Goal: Find specific page/section: Find specific page/section

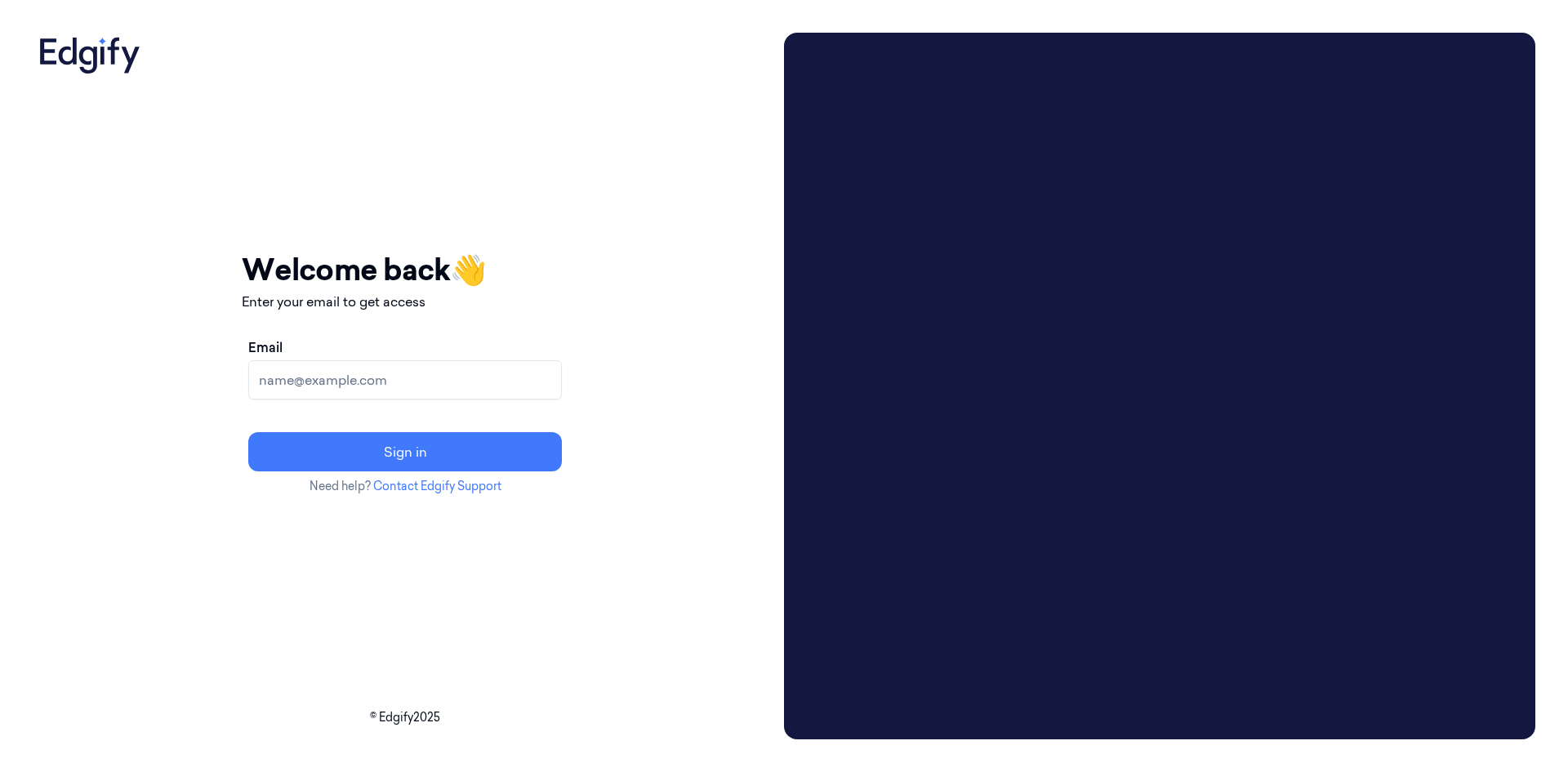
click at [528, 378] on input "Email" at bounding box center [405, 380] width 313 height 39
type input "dolev.dotan@edgify.ai"
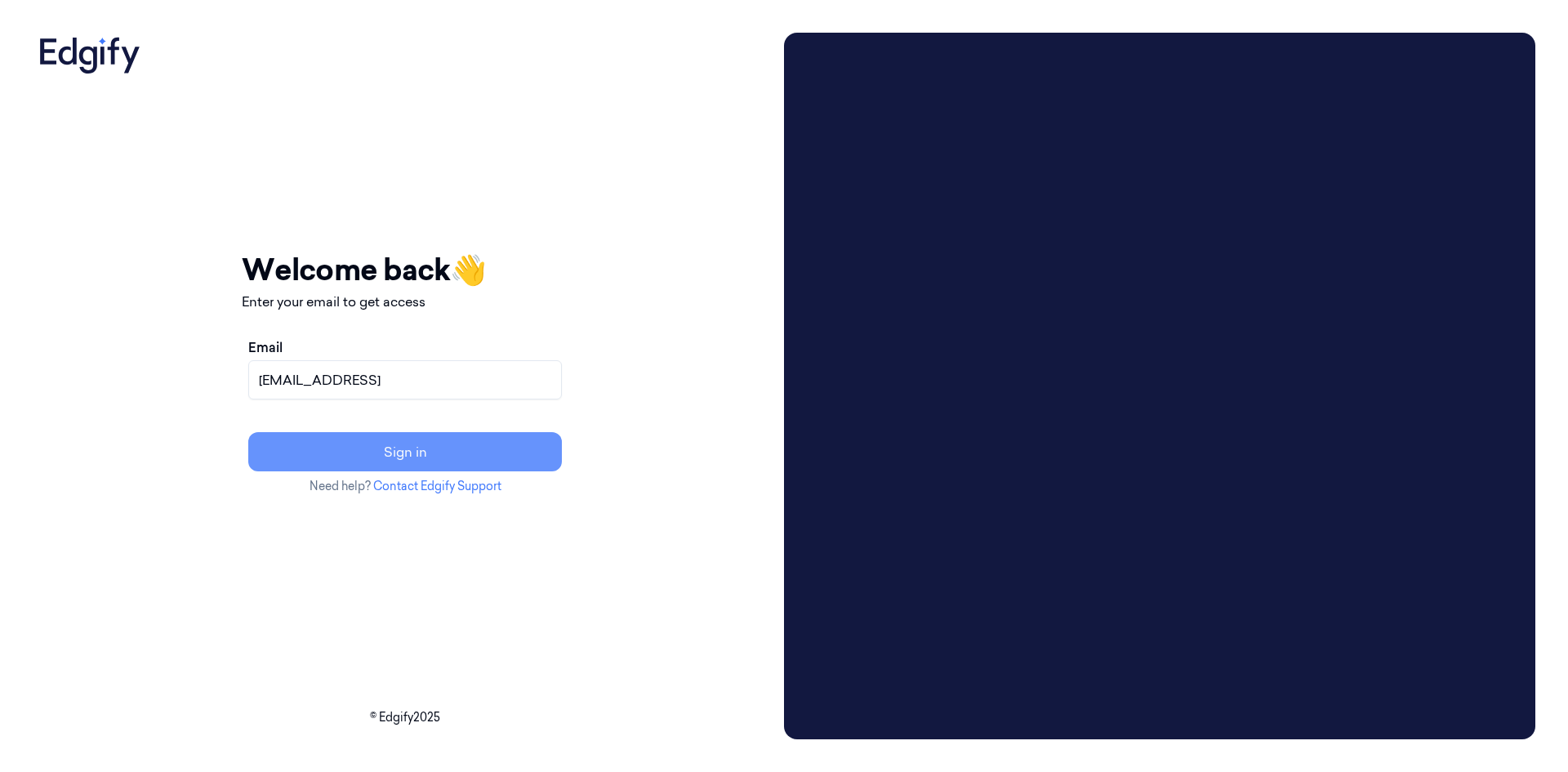
click at [449, 448] on button "Sign in" at bounding box center [405, 452] width 313 height 39
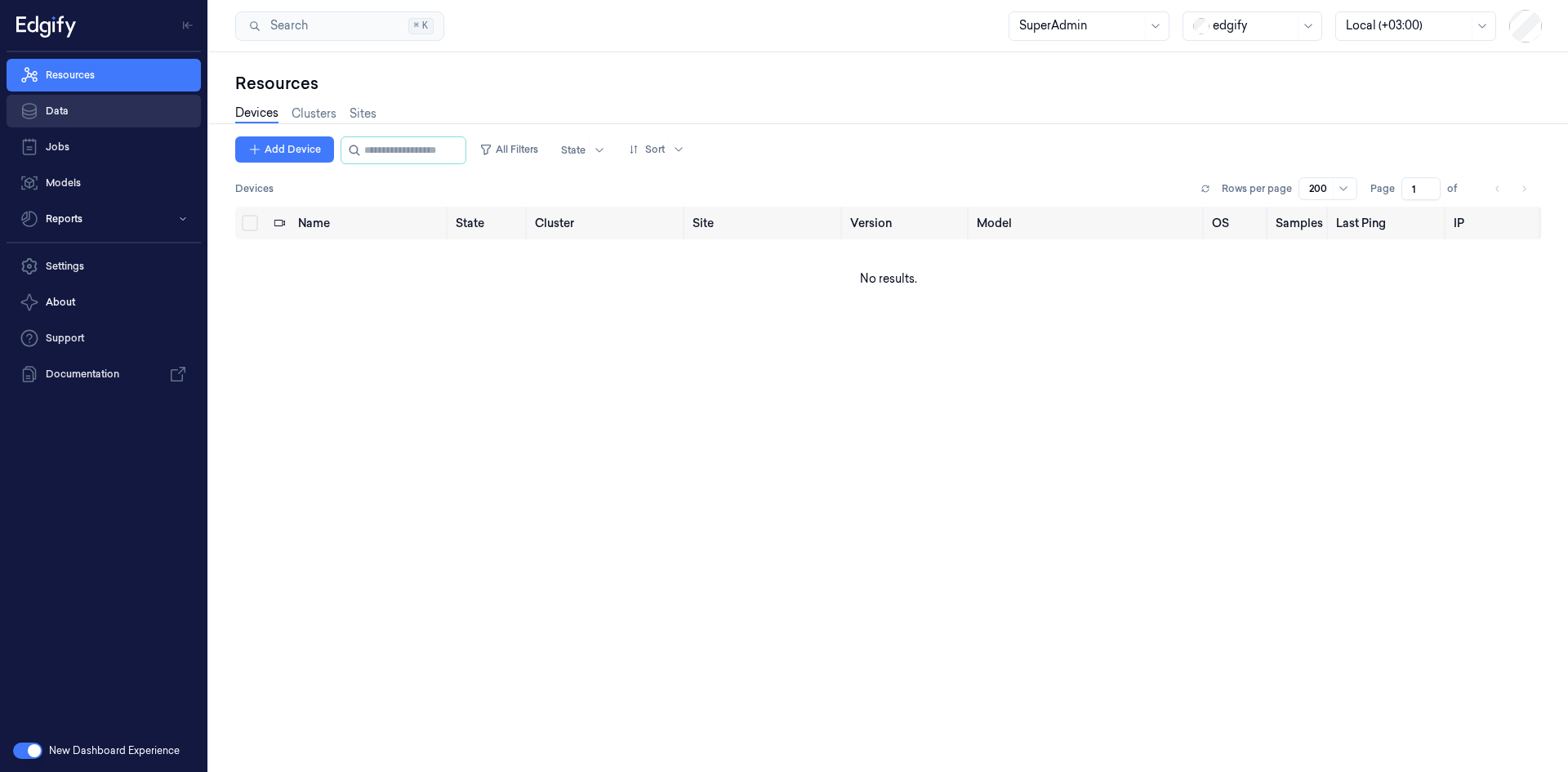
click at [94, 113] on link "Data" at bounding box center [104, 111] width 195 height 33
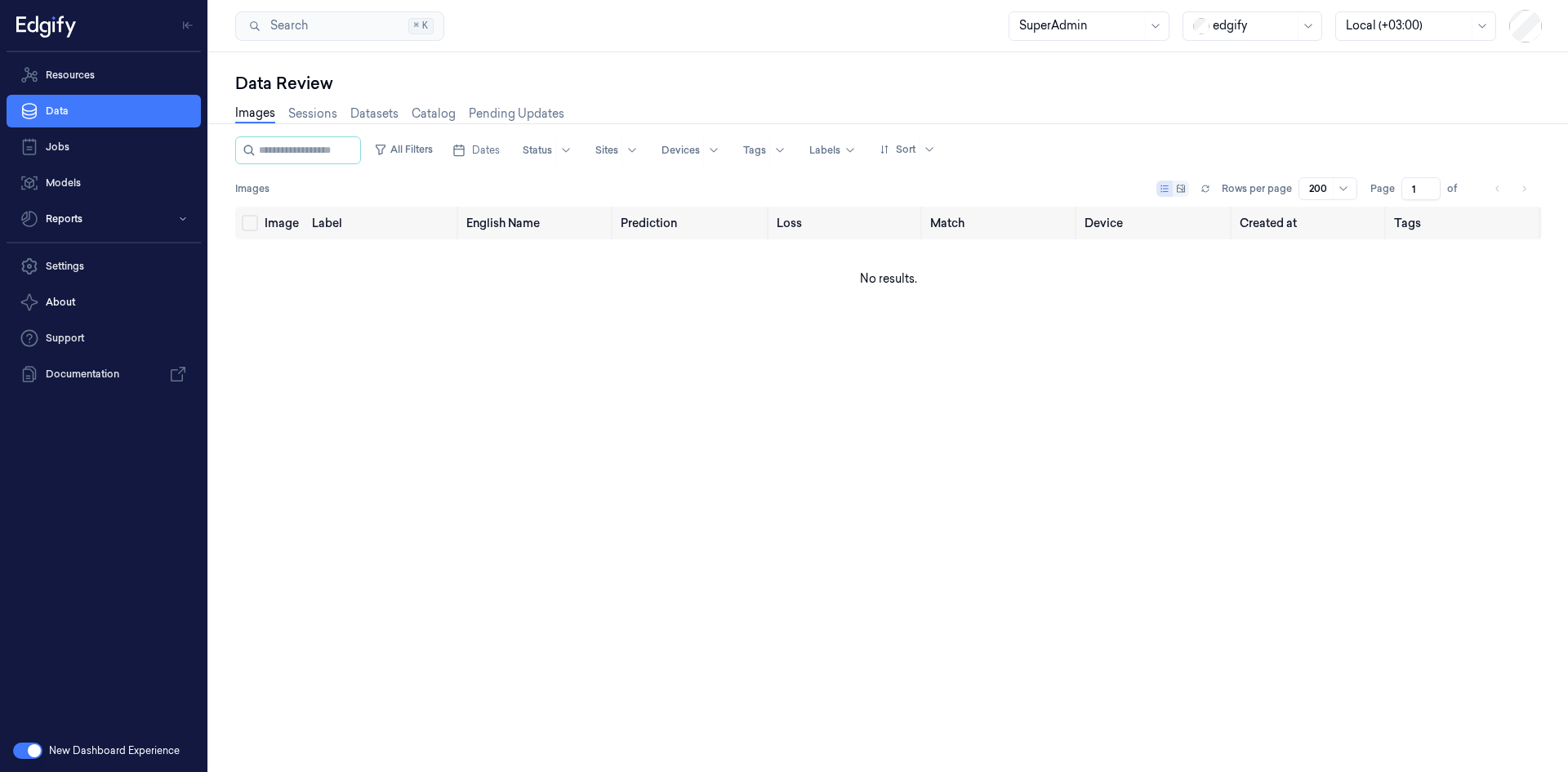
click at [1291, 25] on div at bounding box center [1254, 26] width 82 height 18
click at [962, 486] on div "Image Label English Name Prediction Loss Match Device Created at Tags No result…" at bounding box center [889, 482] width 1307 height 552
click at [91, 264] on link "Settings" at bounding box center [104, 267] width 195 height 33
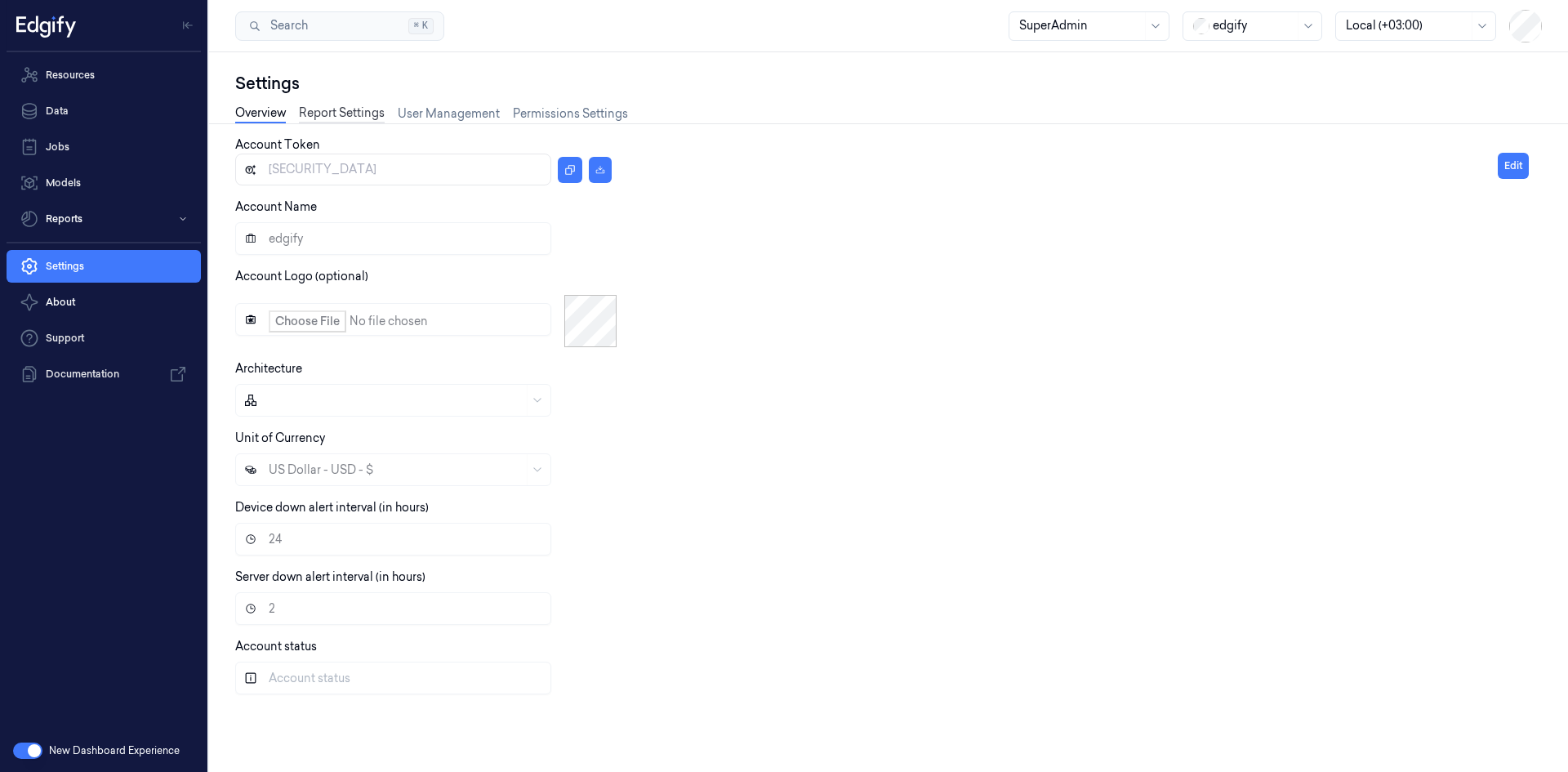
click at [358, 115] on link "Report Settings" at bounding box center [342, 113] width 86 height 18
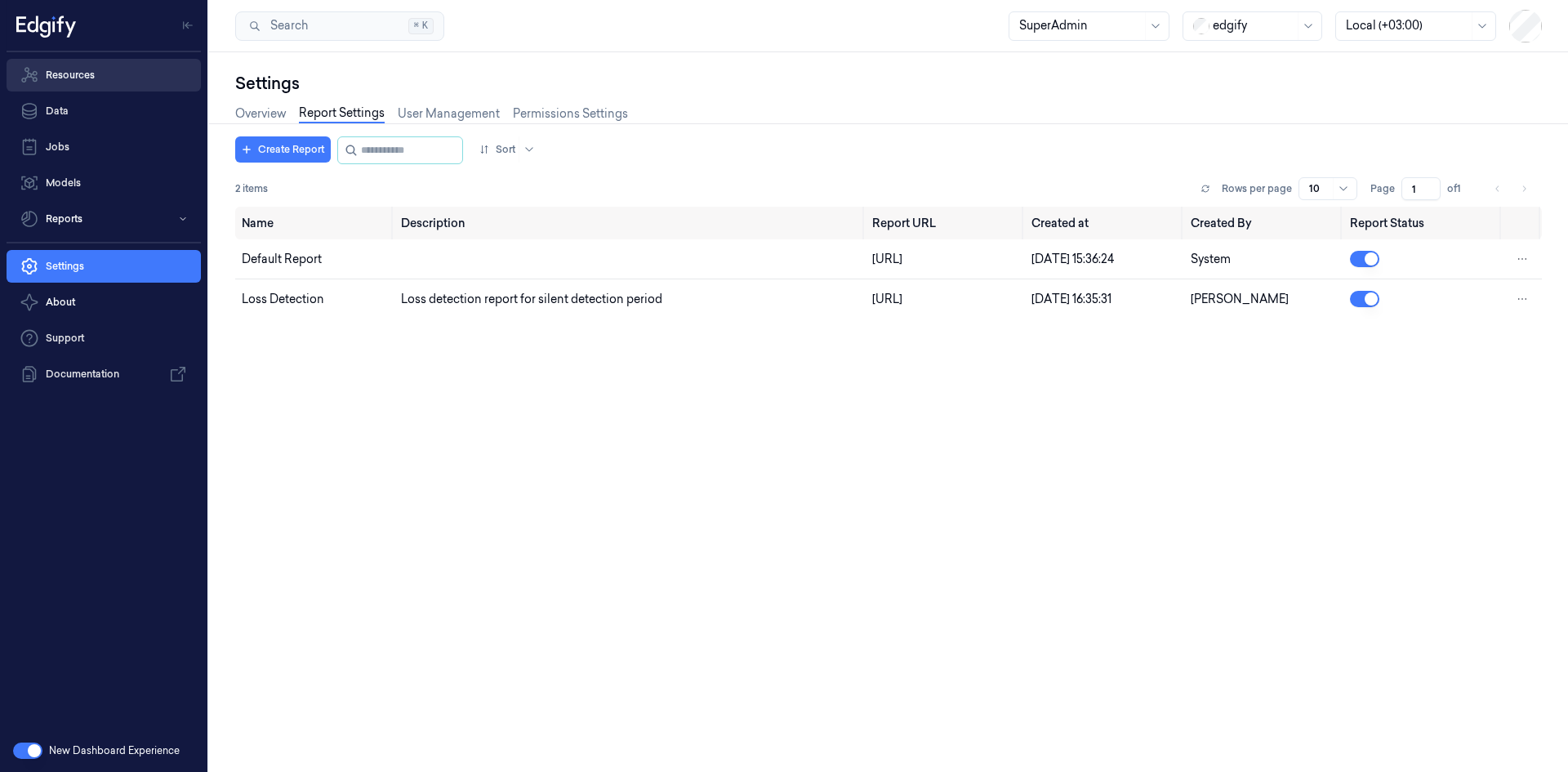
click at [97, 81] on link "Resources" at bounding box center [104, 75] width 195 height 33
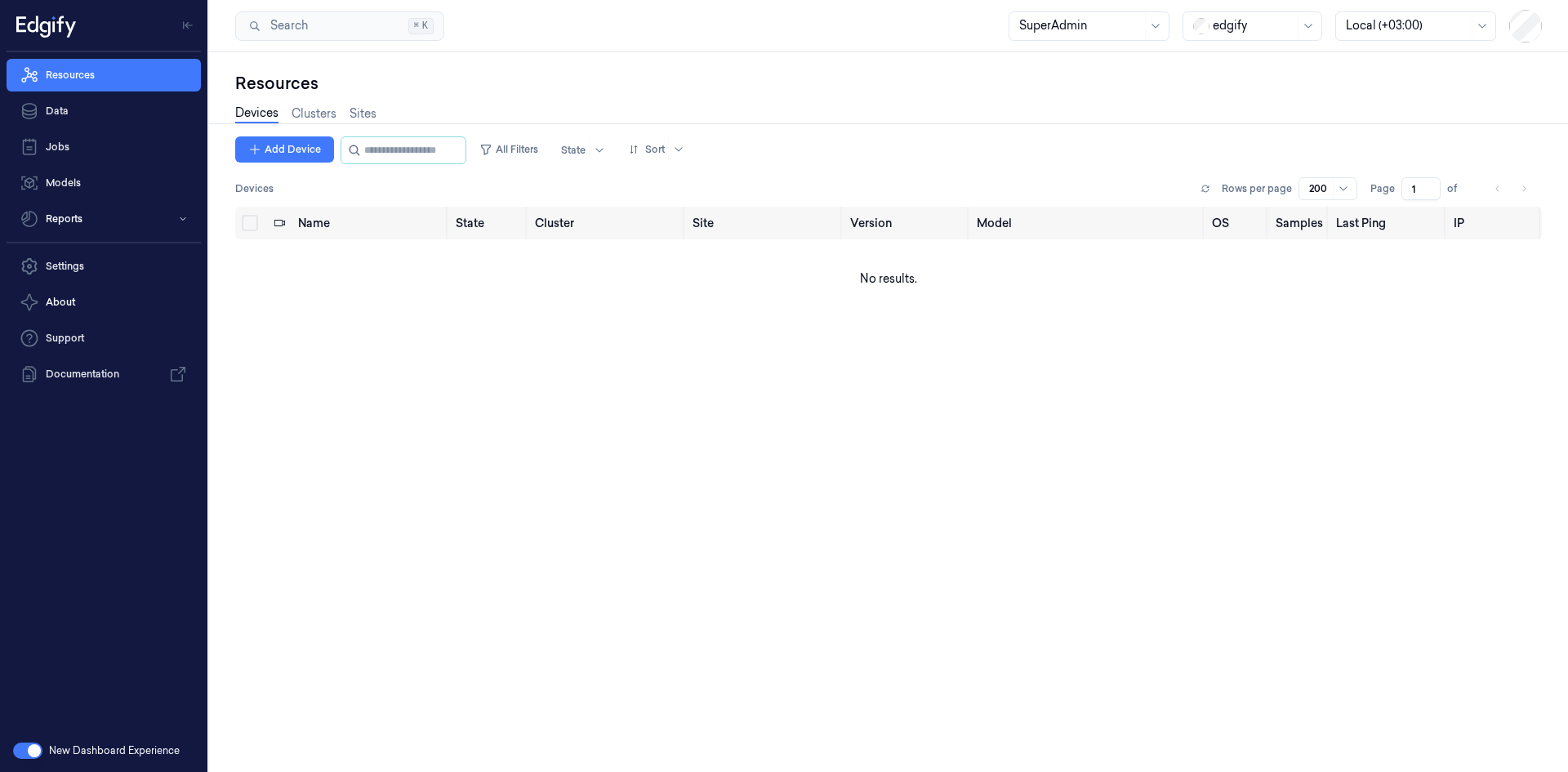
click at [251, 111] on link "Devices" at bounding box center [257, 113] width 43 height 18
click at [1231, 21] on div at bounding box center [1254, 26] width 82 height 18
click at [1234, 54] on div "DollarGeneral" at bounding box center [1243, 62] width 100 height 18
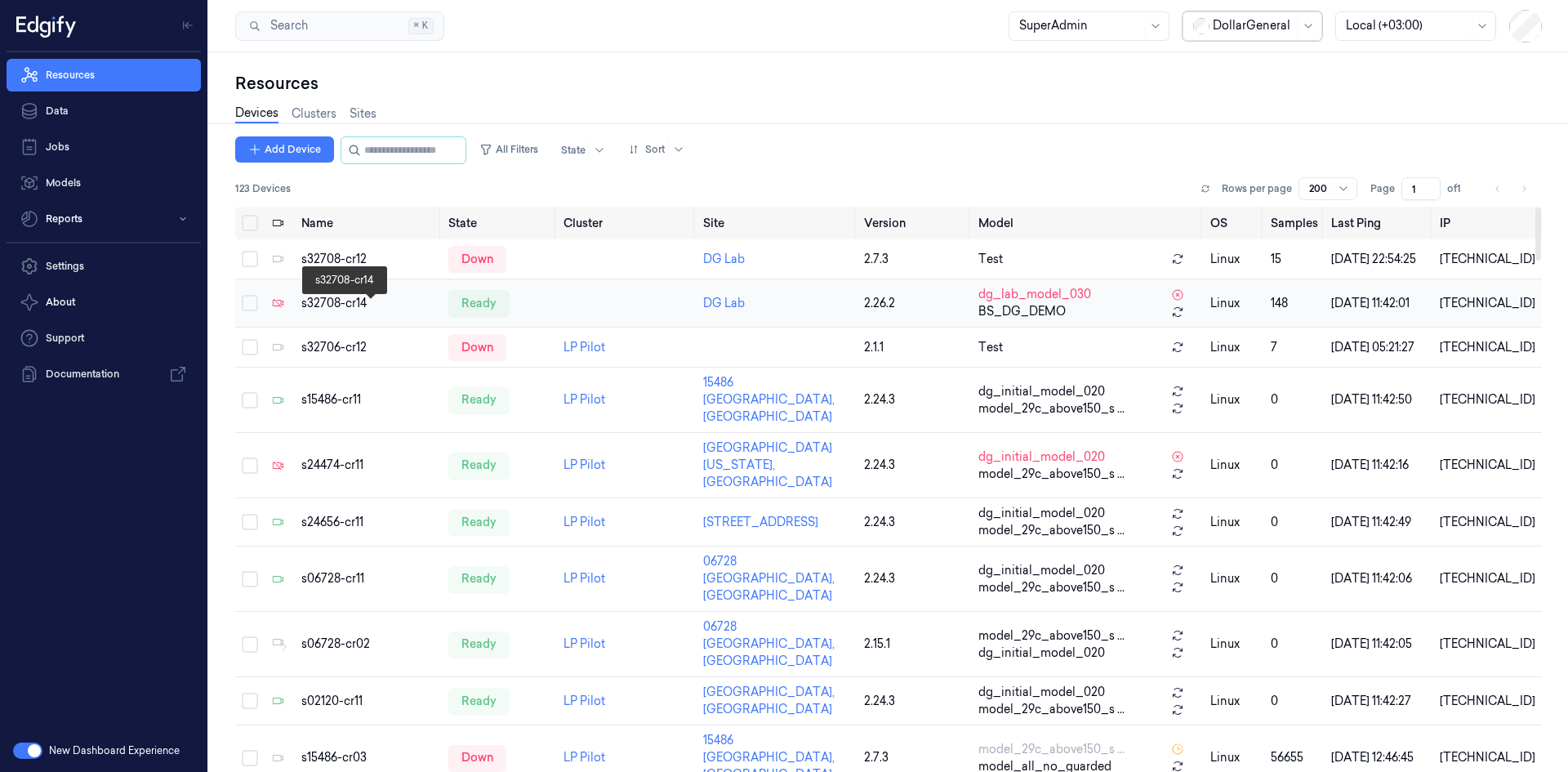
click at [326, 310] on div "s32708-cr14" at bounding box center [369, 304] width 134 height 18
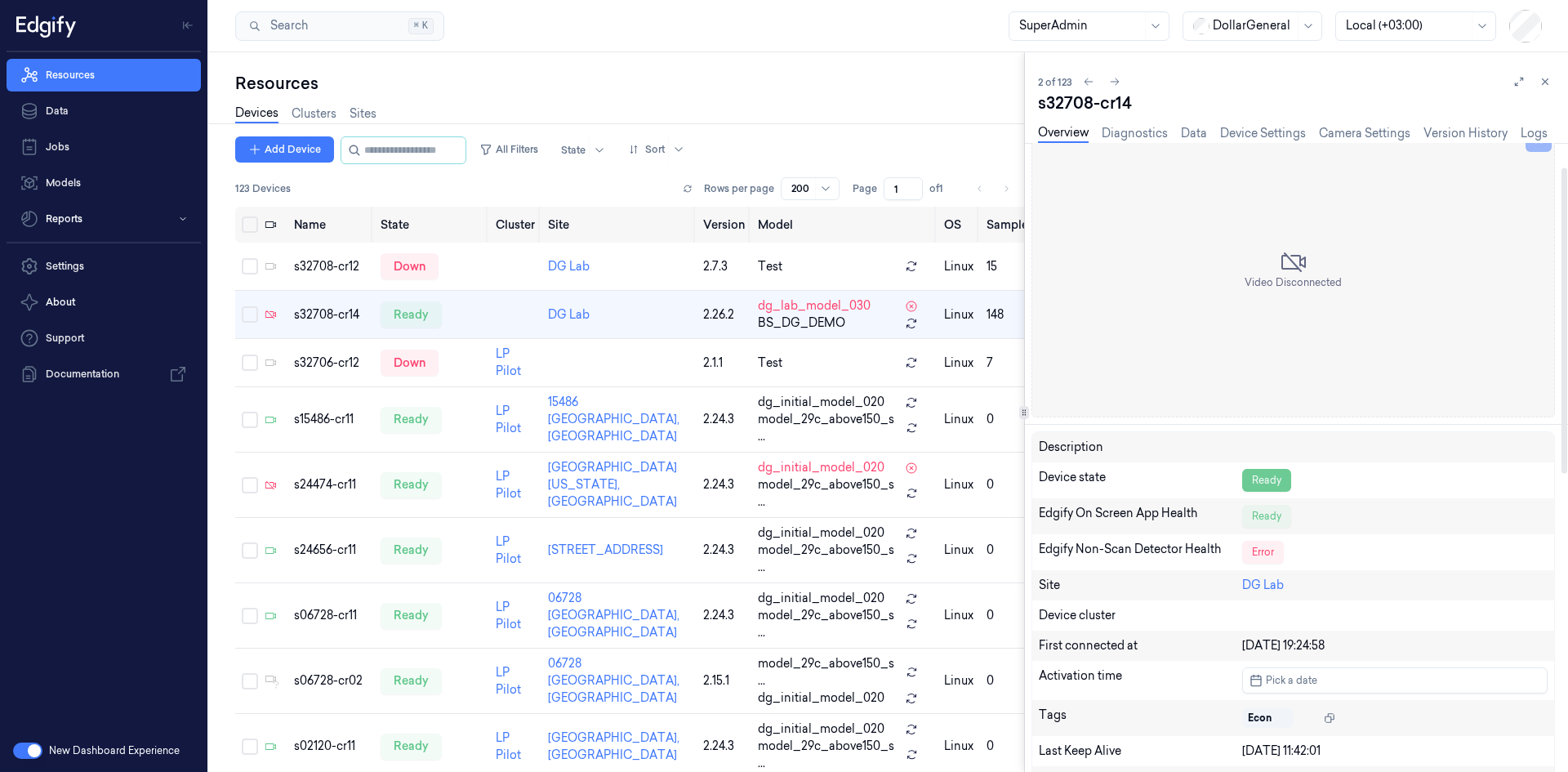
scroll to position [43, 0]
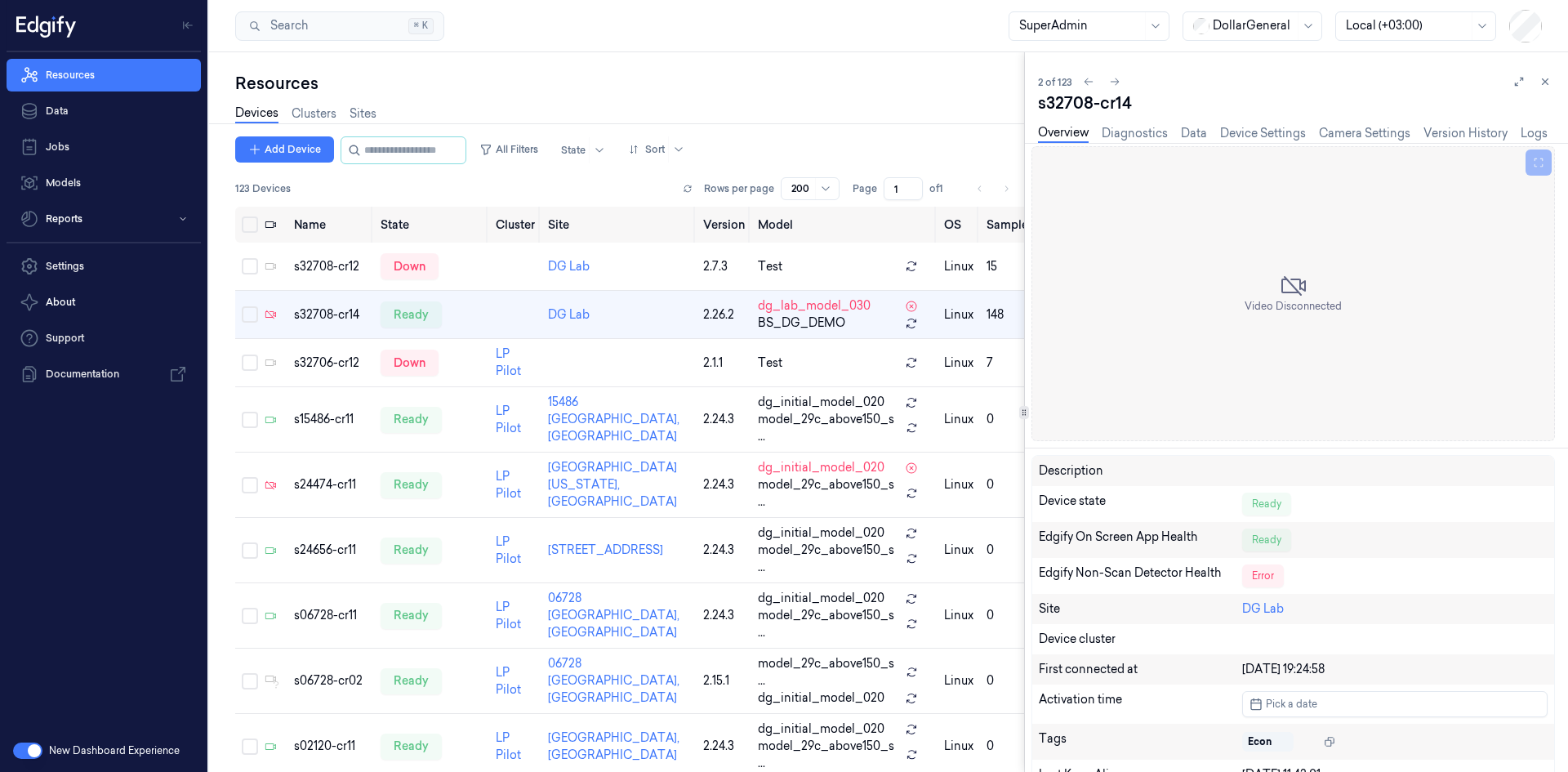
click at [1415, 89] on div "2 of 123" at bounding box center [1296, 82] width 517 height 19
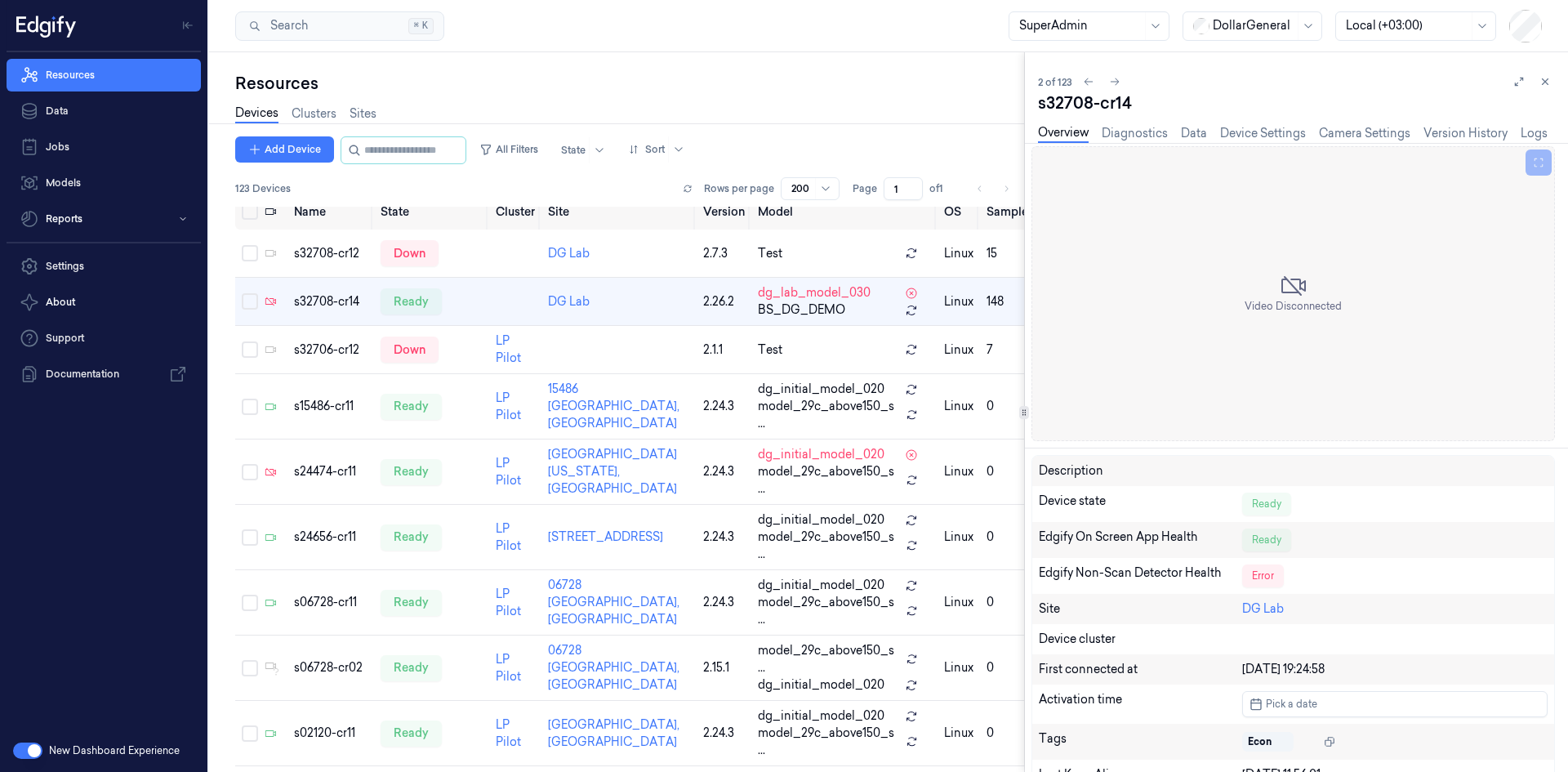
scroll to position [0, 0]
